Goal: Find specific page/section: Find specific page/section

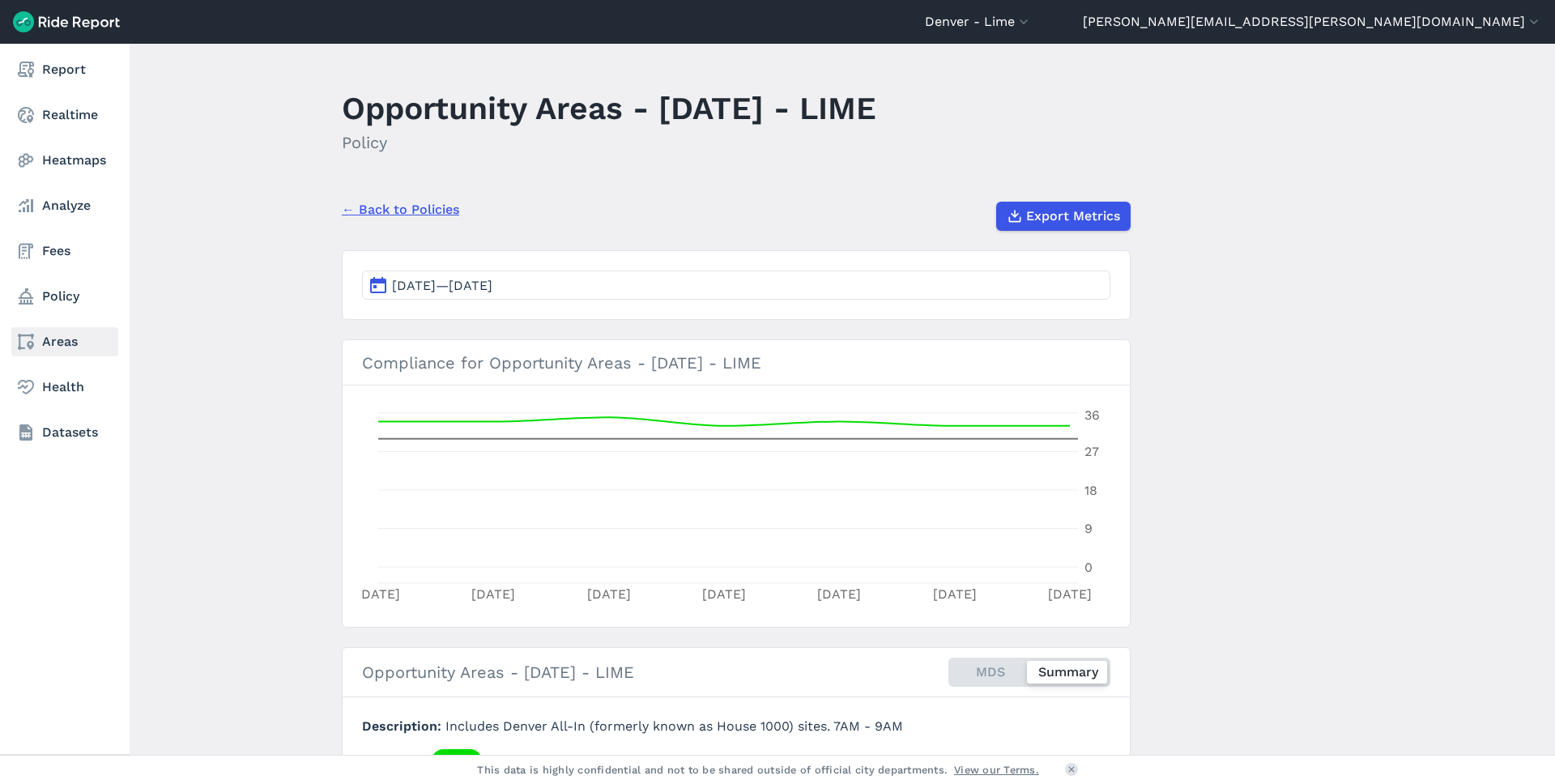
click at [76, 339] on link "Areas" at bounding box center [64, 341] width 107 height 29
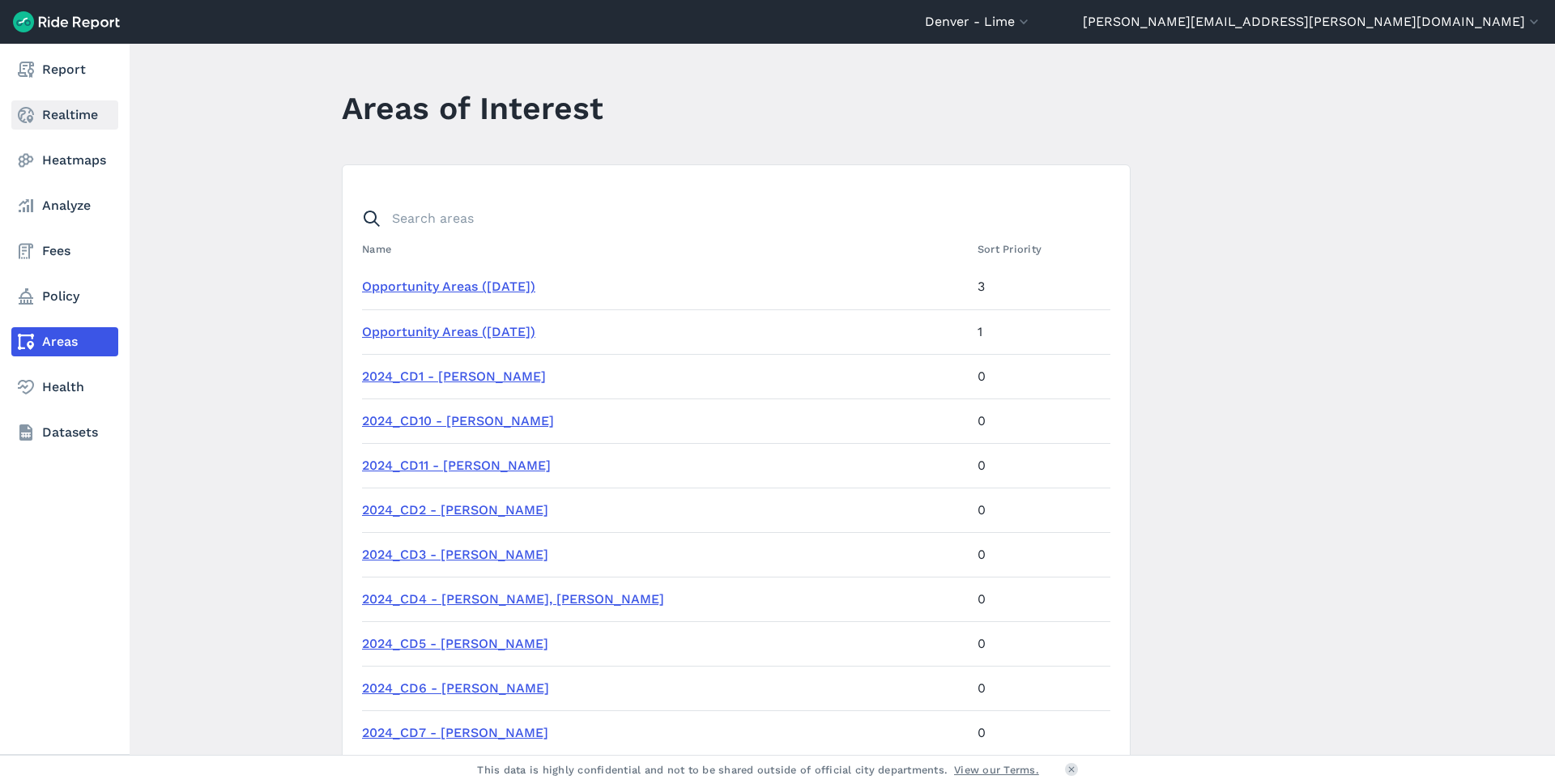
click at [69, 107] on link "Realtime" at bounding box center [64, 114] width 107 height 29
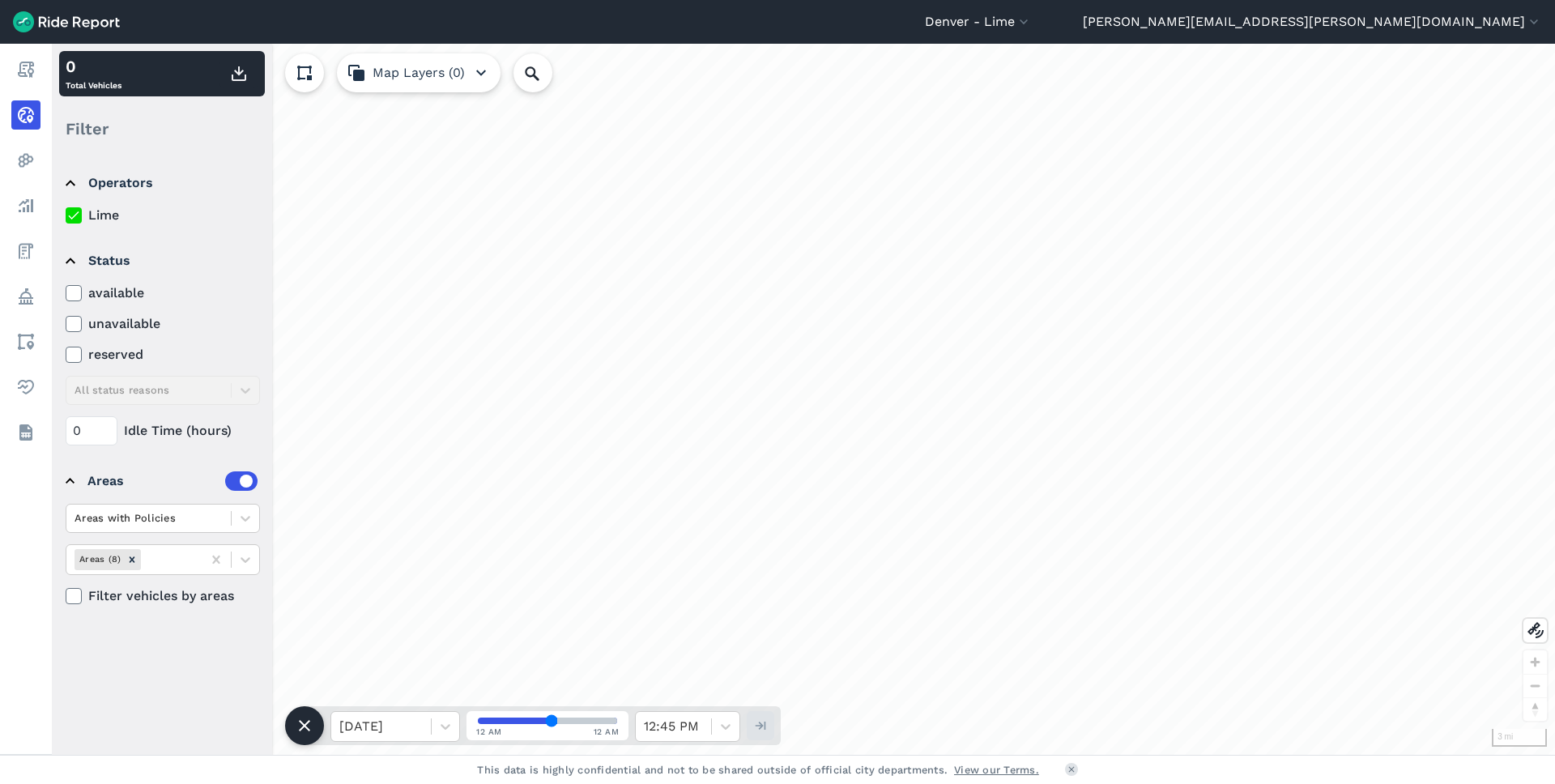
drag, startPoint x: 638, startPoint y: 352, endPoint x: 587, endPoint y: 361, distance: 51.8
click at [701, 452] on div "loading" at bounding box center [803, 399] width 1504 height 711
drag, startPoint x: 626, startPoint y: 344, endPoint x: 706, endPoint y: 487, distance: 163.9
click at [706, 487] on div "loading" at bounding box center [803, 399] width 1504 height 711
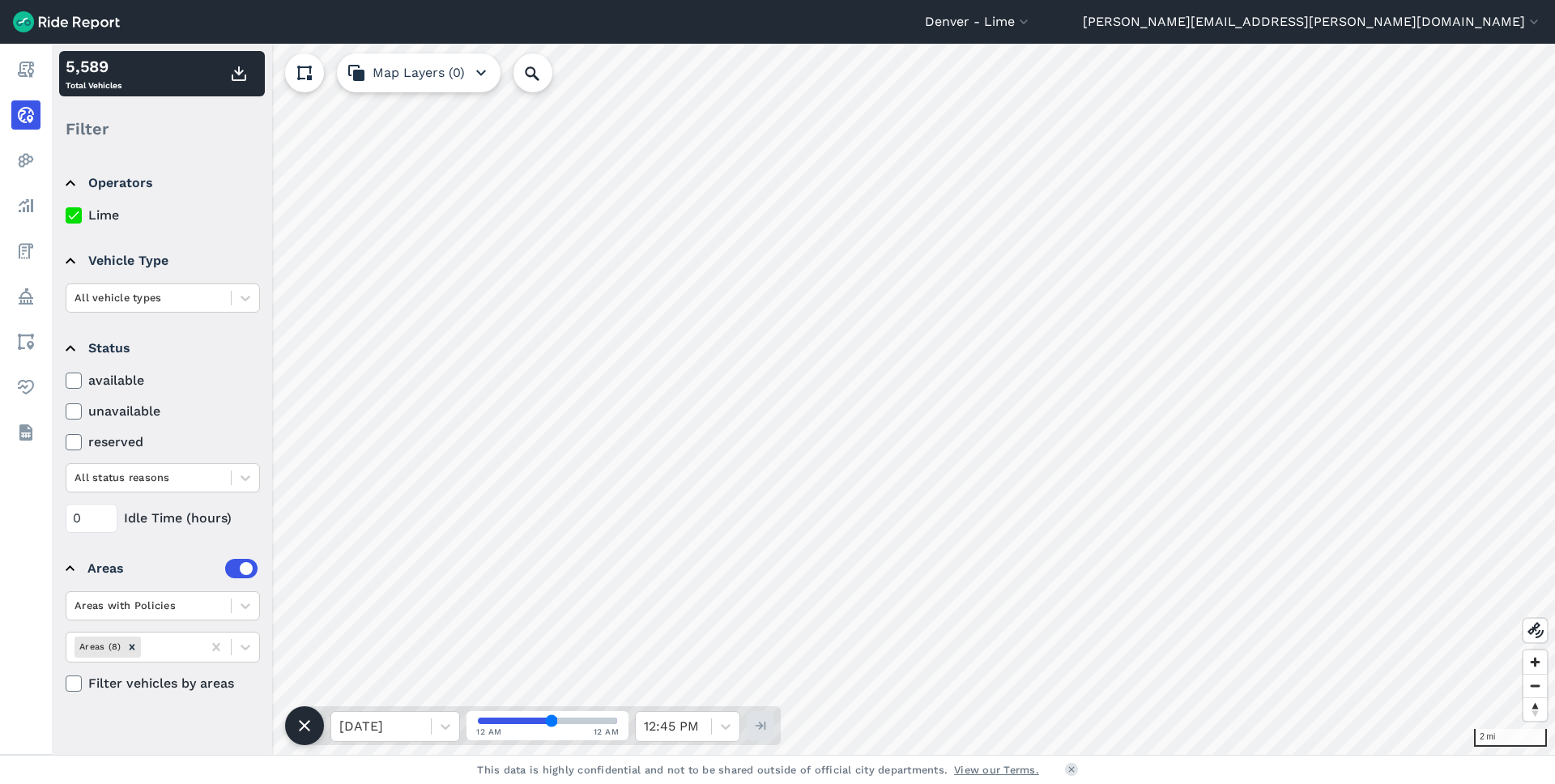
click at [474, 73] on icon "button" at bounding box center [480, 73] width 20 height 20
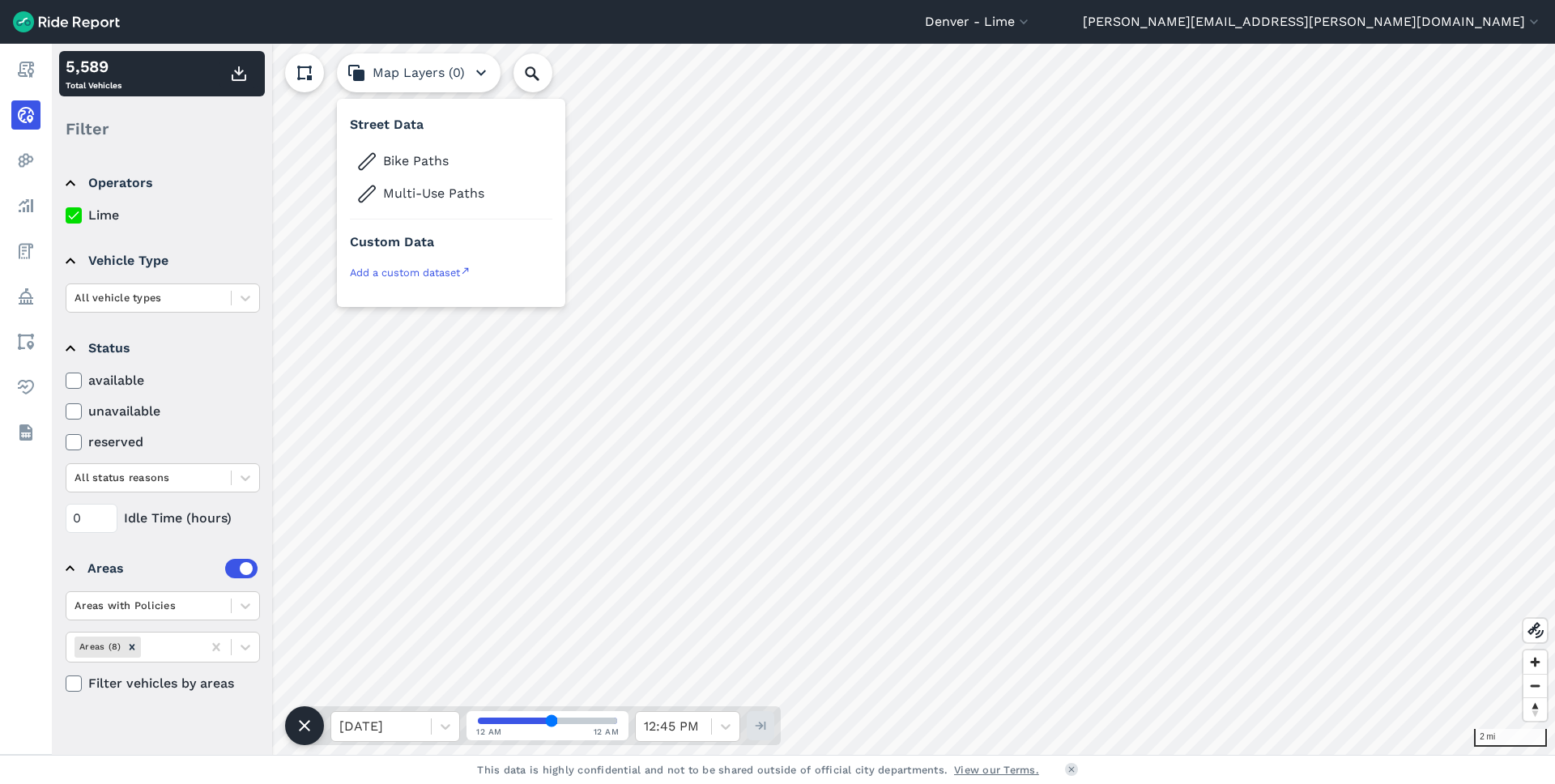
click at [478, 71] on icon "button" at bounding box center [480, 73] width 20 height 20
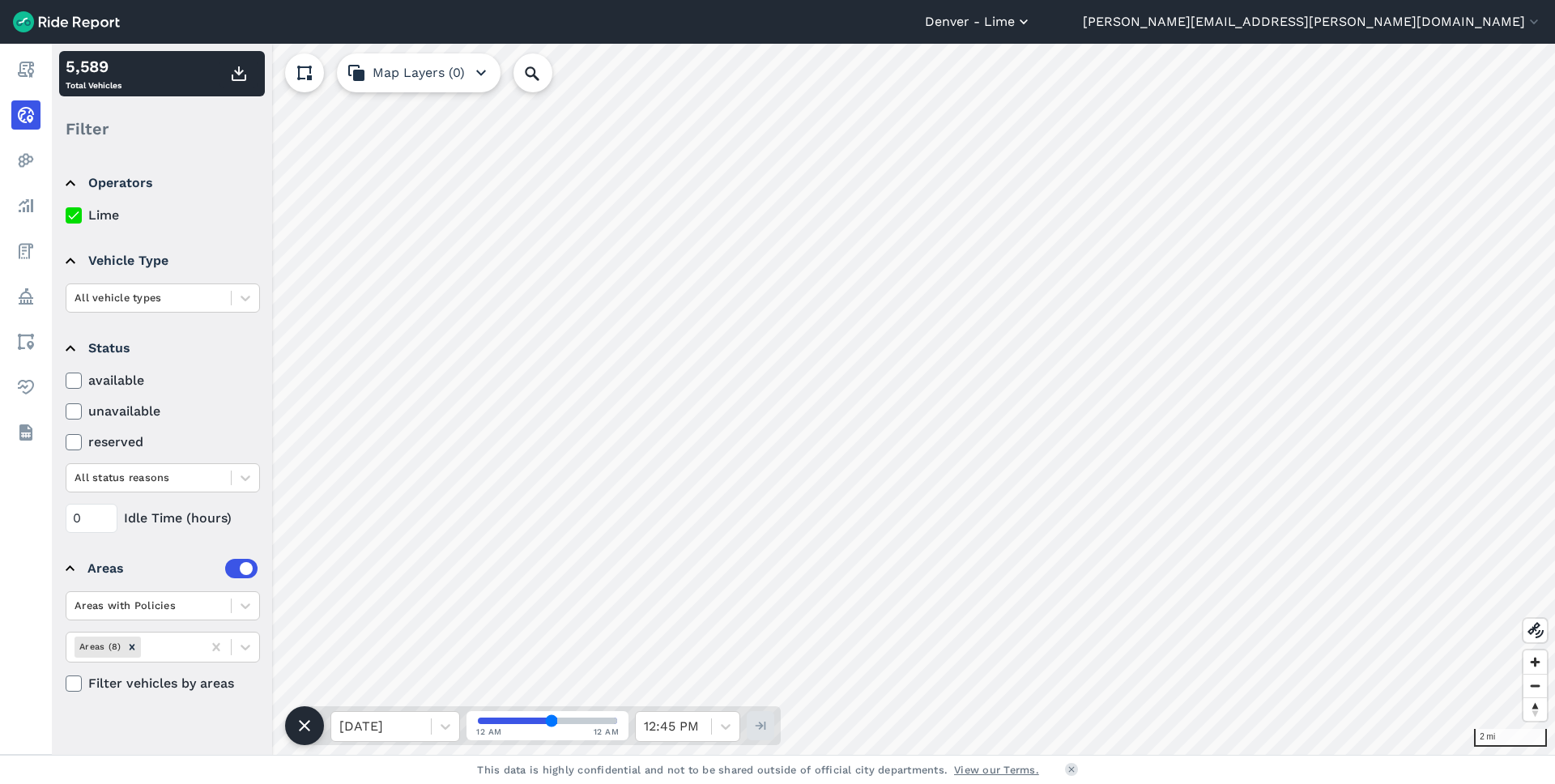
click at [1032, 28] on button "Denver - Lime" at bounding box center [978, 21] width 107 height 20
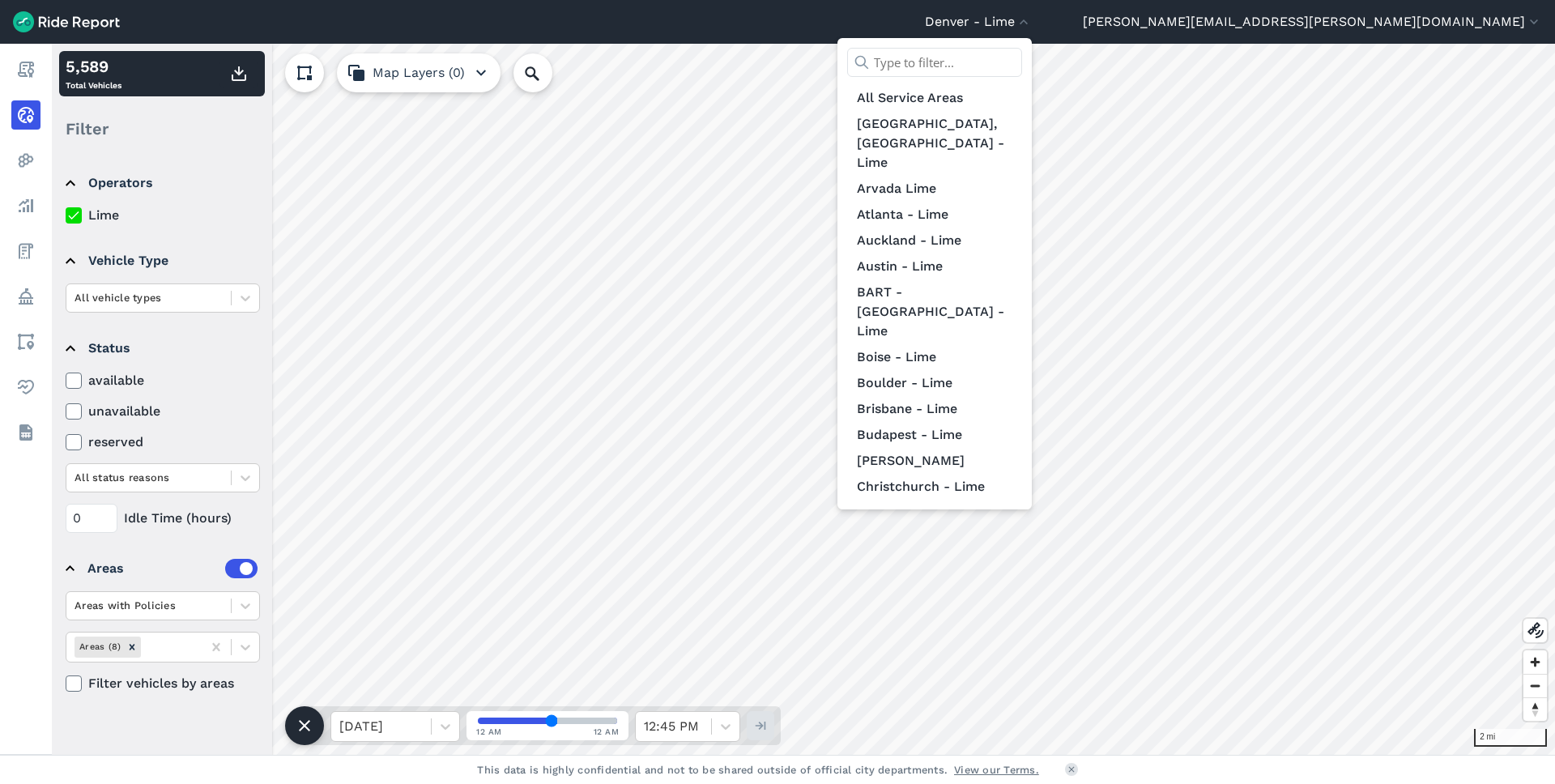
click at [1022, 64] on input "text" at bounding box center [934, 62] width 175 height 29
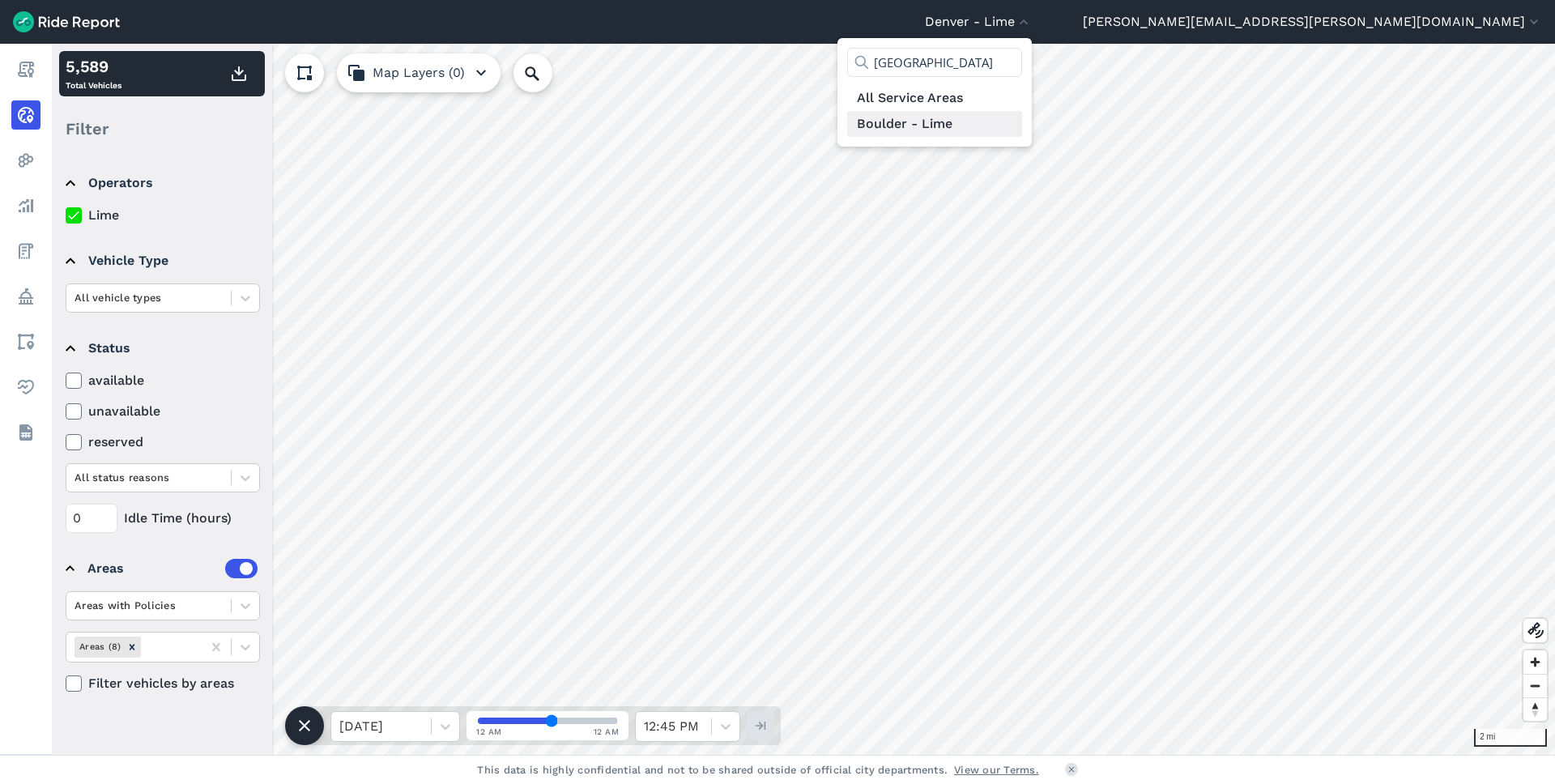
type input "[GEOGRAPHIC_DATA]"
click at [1022, 115] on link "Boulder - Lime" at bounding box center [934, 124] width 175 height 26
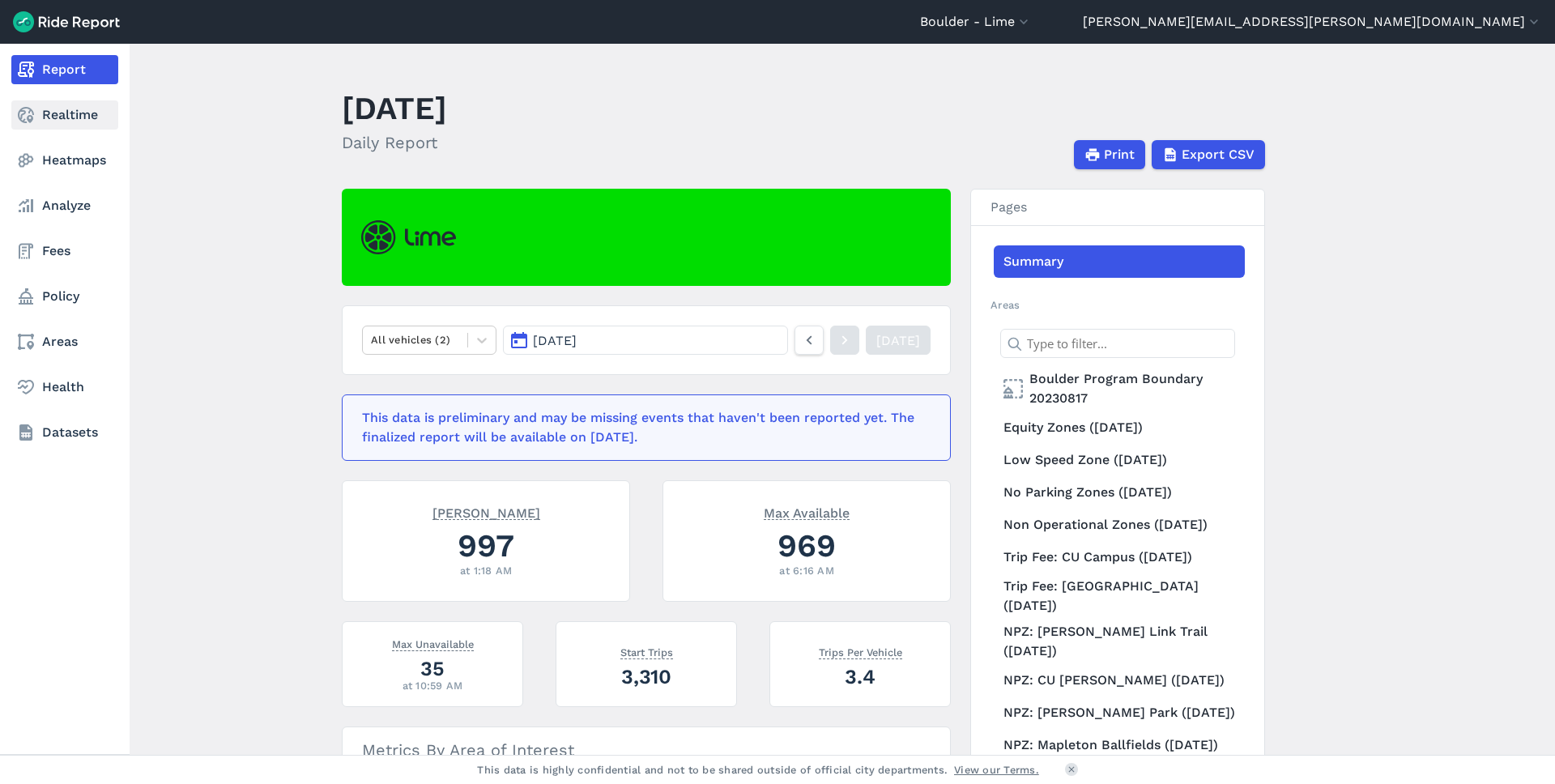
click at [58, 107] on link "Realtime" at bounding box center [64, 114] width 107 height 29
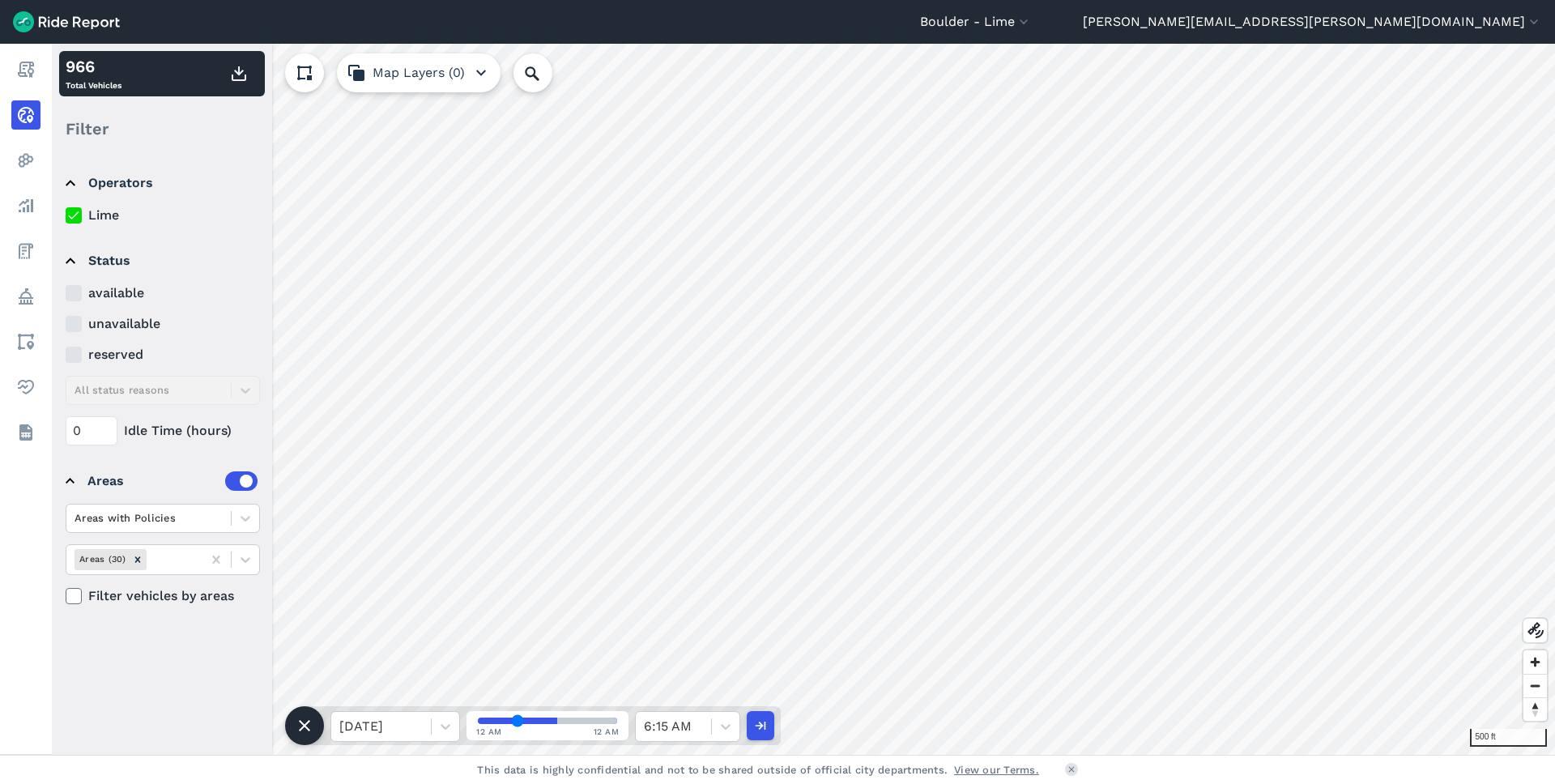
drag, startPoint x: 551, startPoint y: 719, endPoint x: 516, endPoint y: 719, distance: 35.0
click at [516, 719] on input "range" at bounding box center [547, 720] width 139 height 7
click at [434, 64] on button "Map Layers (0)" at bounding box center [419, 73] width 164 height 39
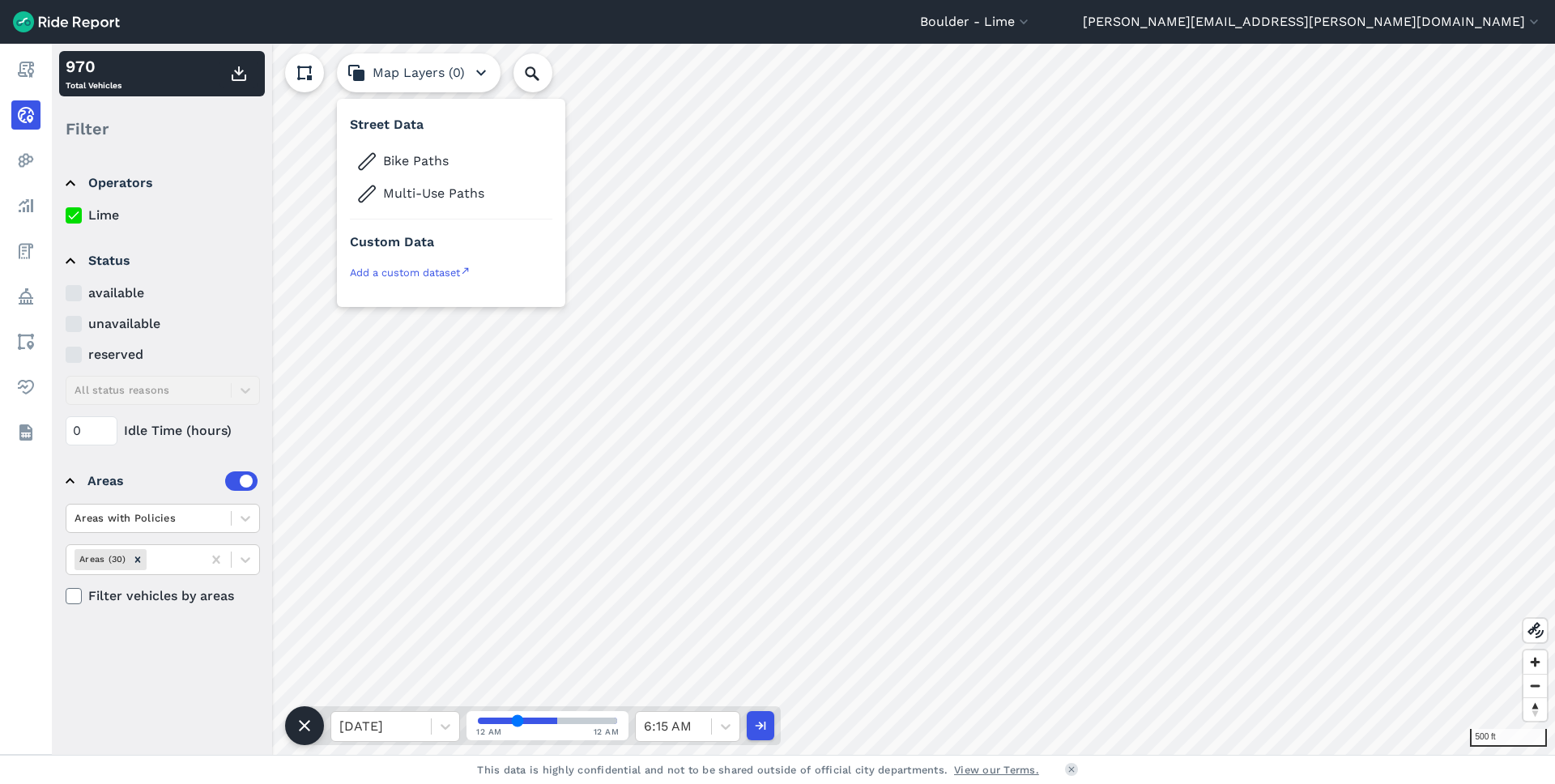
click at [470, 69] on button "Map Layers (0)" at bounding box center [419, 73] width 164 height 39
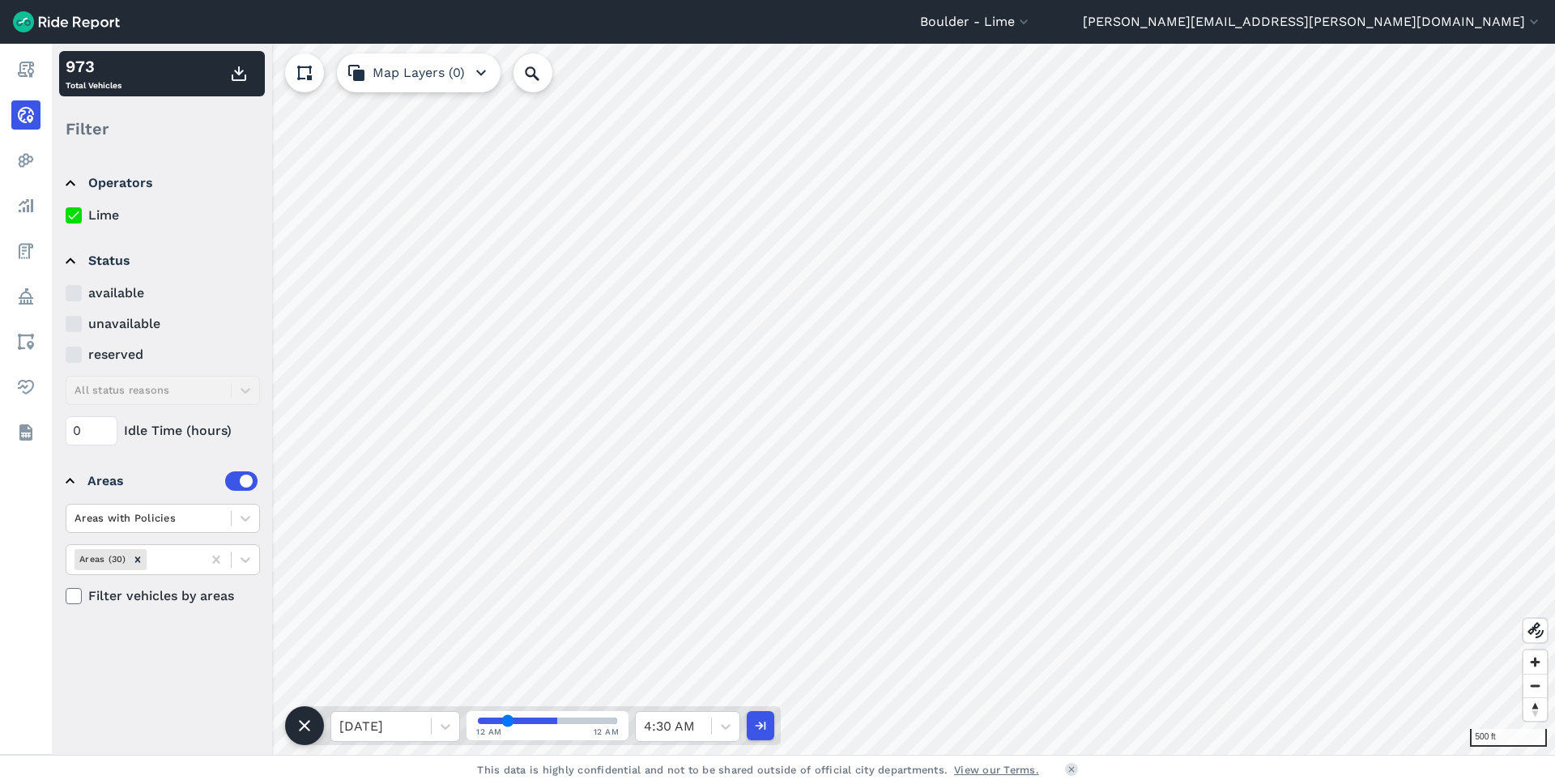
drag, startPoint x: 519, startPoint y: 721, endPoint x: 506, endPoint y: 725, distance: 13.6
click at [506, 724] on input "range" at bounding box center [547, 720] width 139 height 7
drag, startPoint x: 506, startPoint y: 718, endPoint x: 489, endPoint y: 721, distance: 17.3
type input "3"
click at [489, 721] on input "range" at bounding box center [547, 720] width 139 height 7
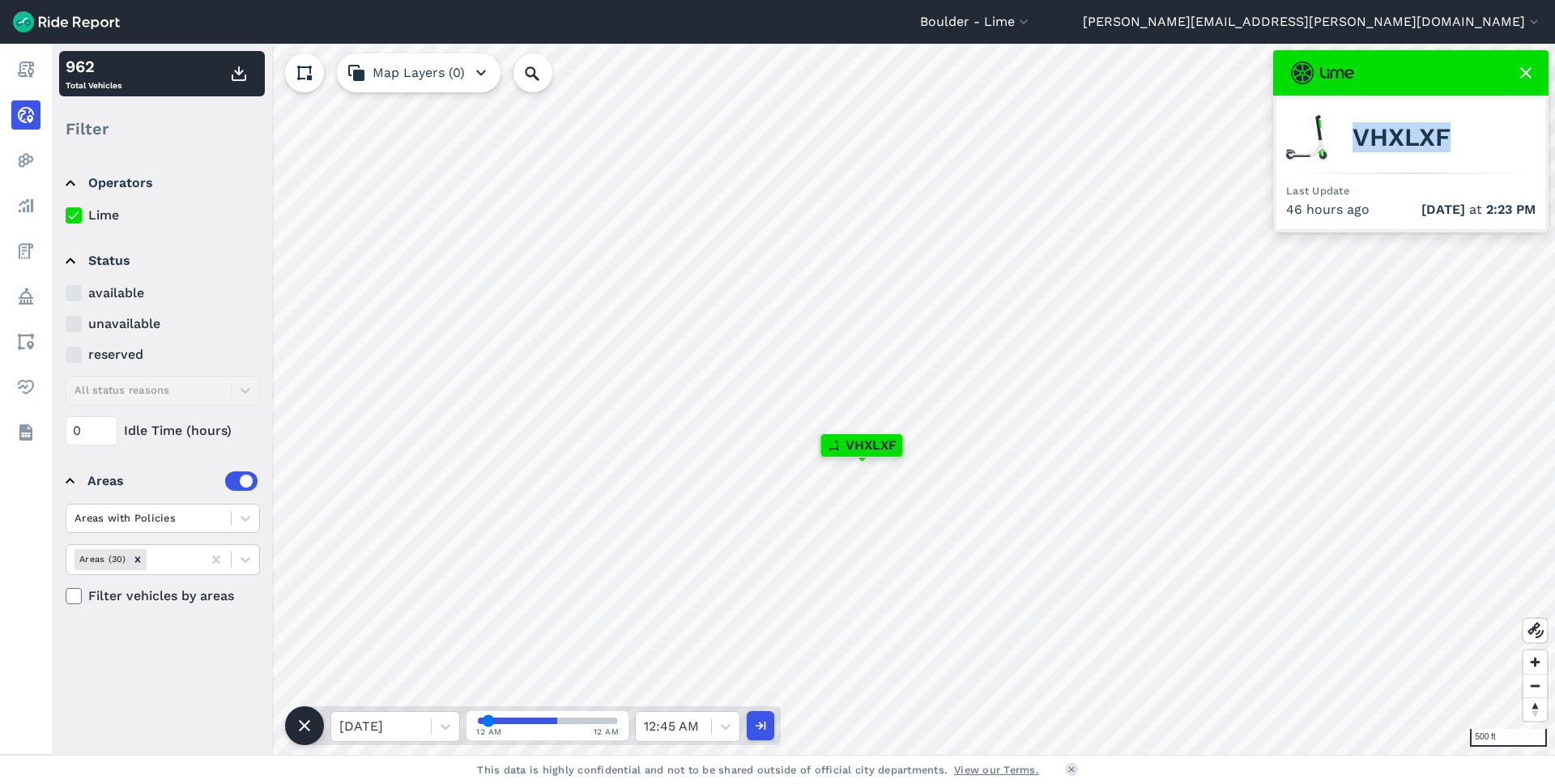
drag, startPoint x: 1462, startPoint y: 131, endPoint x: 1356, endPoint y: 143, distance: 106.7
click at [1356, 143] on div "VHXLXF" at bounding box center [1410, 137] width 250 height 58
copy span "VHXLXF"
